Goal: Task Accomplishment & Management: Complete application form

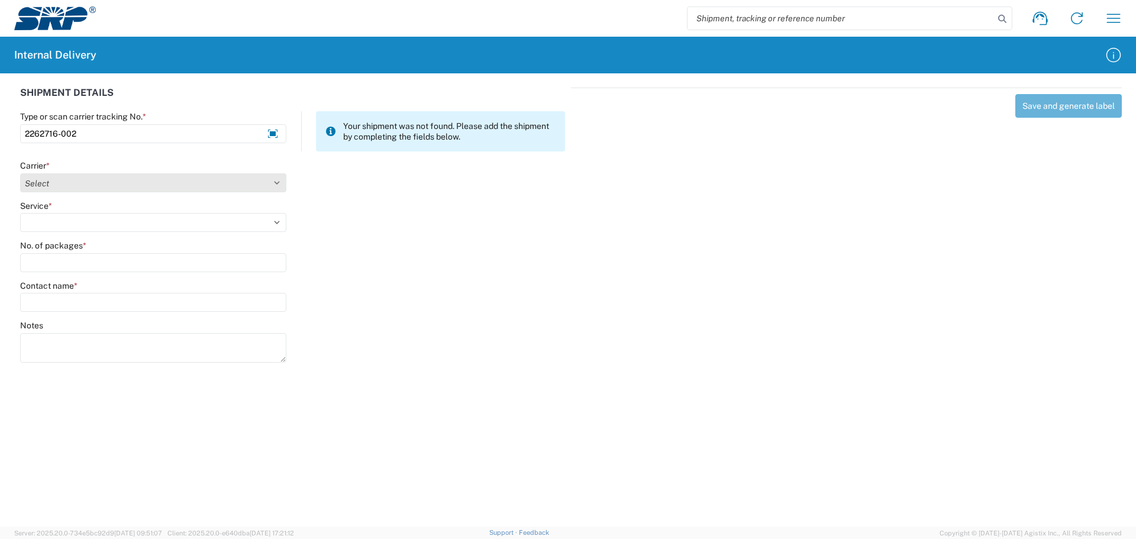
type input "2262716-002"
click at [147, 183] on select "Select Amazon Logistics ATI Trucking BC Dimerco Logistics Empire Southwest FedE…" at bounding box center [153, 182] width 266 height 19
select select "18714"
click at [20, 173] on select "Select Amazon Logistics ATI Trucking BC Dimerco Logistics Empire Southwest FedE…" at bounding box center [153, 182] width 266 height 19
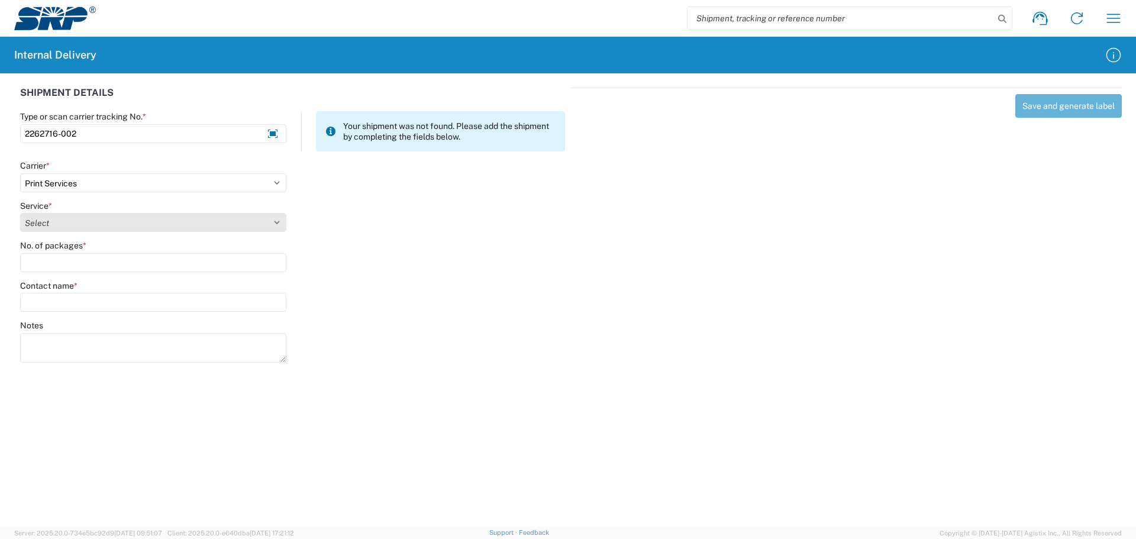
click at [80, 227] on select "Select Ground Inter-office" at bounding box center [153, 222] width 266 height 19
select select "35764"
click at [20, 213] on select "Select Ground Inter-office" at bounding box center [153, 222] width 266 height 19
click at [66, 262] on input "No. of packages *" at bounding box center [153, 262] width 266 height 19
type input "1"
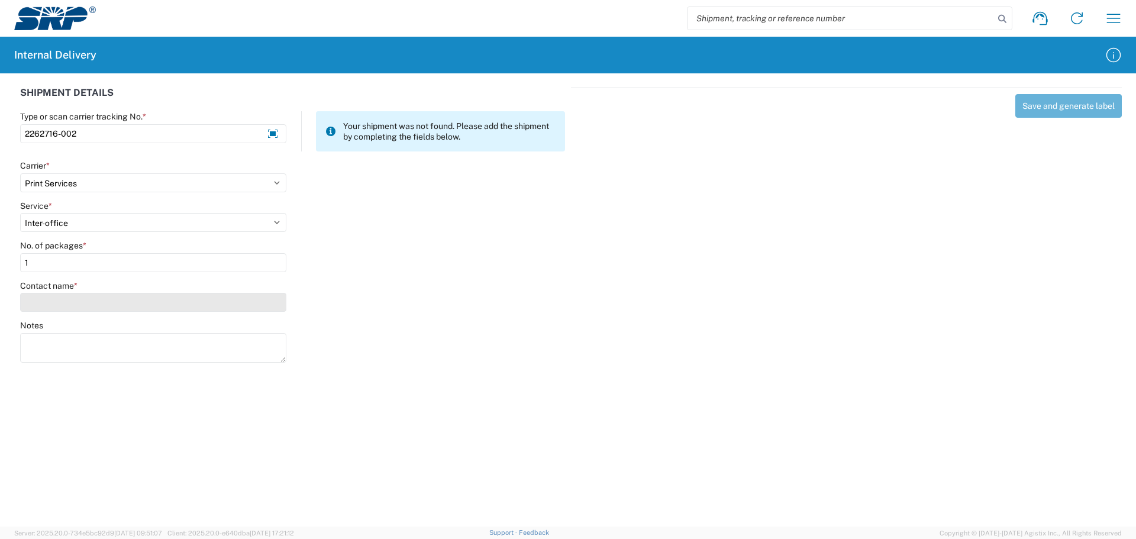
click at [66, 302] on input "Contact name *" at bounding box center [153, 302] width 266 height 19
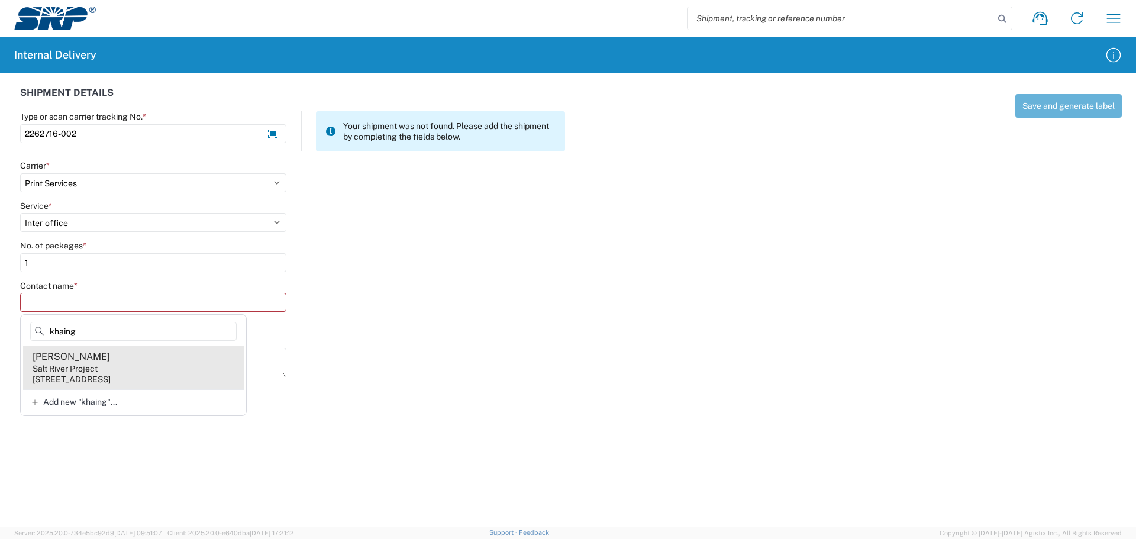
type input "khaing"
click at [91, 370] on div "Salt River Project" at bounding box center [65, 368] width 65 height 11
type input "[PERSON_NAME]"
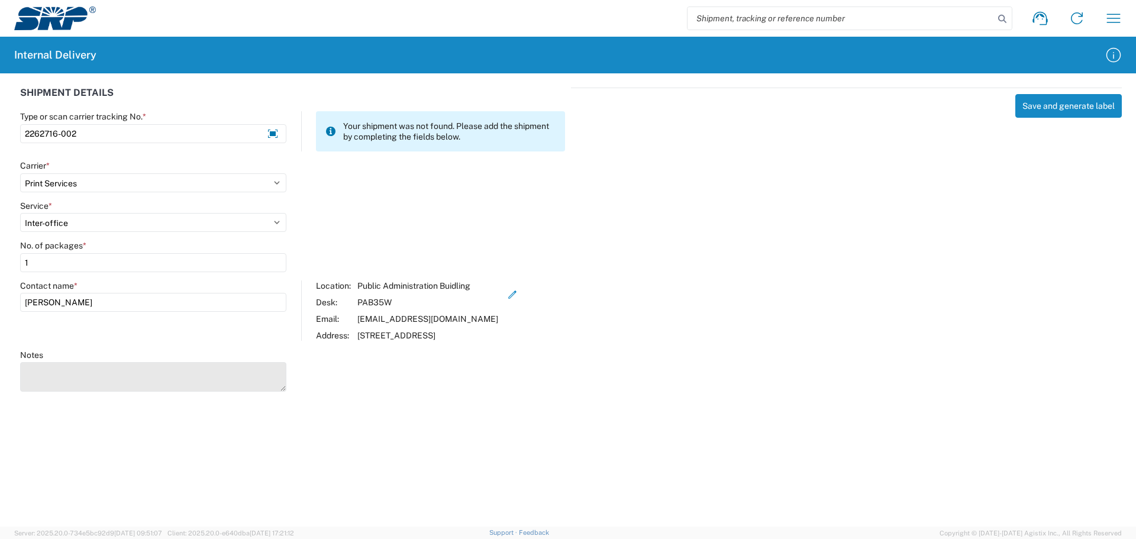
click at [91, 370] on textarea "Notes" at bounding box center [153, 377] width 266 height 30
paste textarea "delivery to @[PERSON_NAME][GEOGRAPHIC_DATA] 15 Storage Room D"
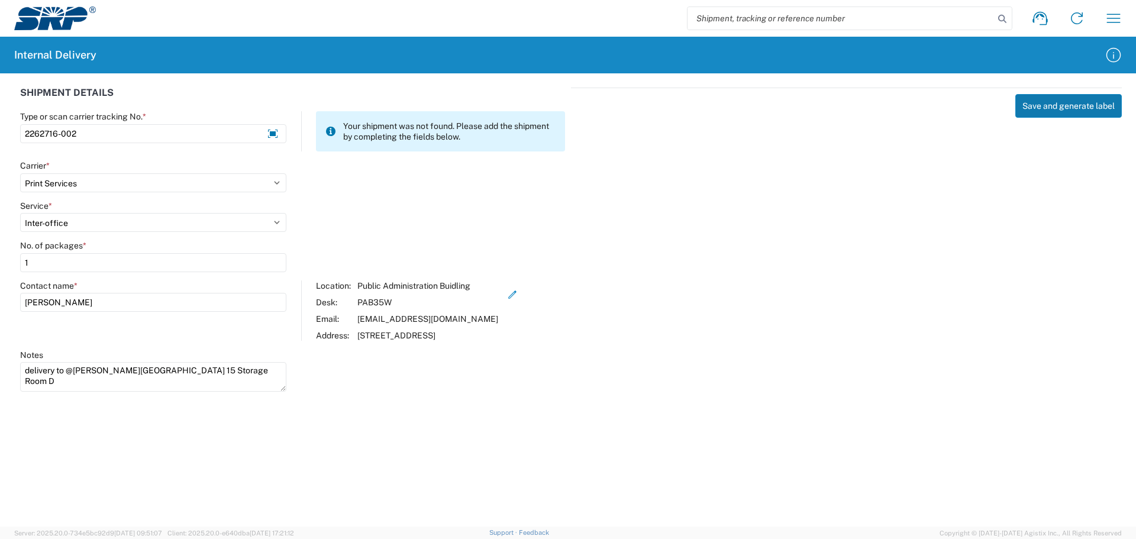
type textarea "delivery to @[PERSON_NAME][GEOGRAPHIC_DATA] 15 Storage Room D"
click at [1070, 101] on button "Save and generate label" at bounding box center [1068, 106] width 107 height 24
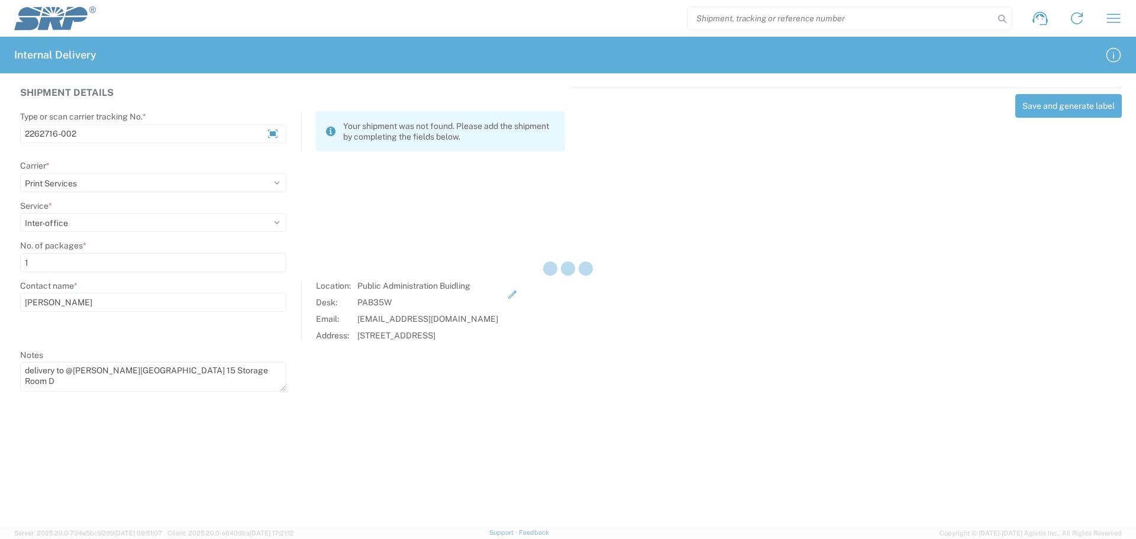
select select
